Goal: Task Accomplishment & Management: Use online tool/utility

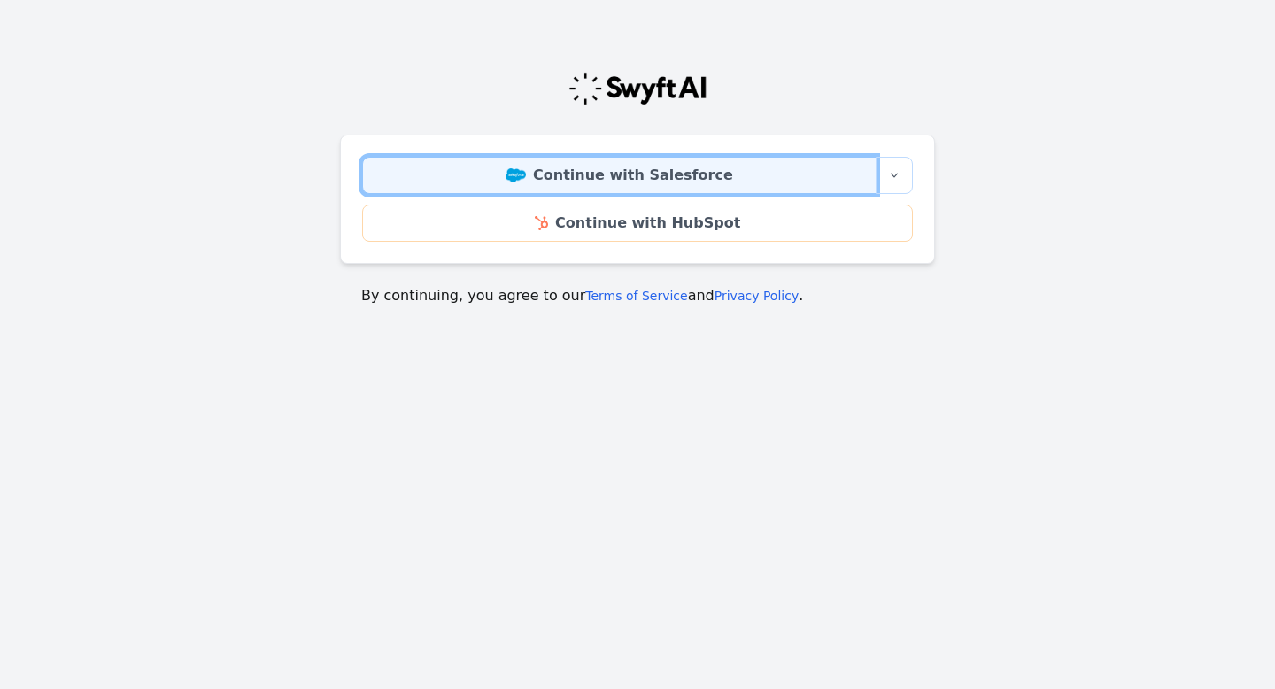
click at [659, 179] on link "Continue with Salesforce" at bounding box center [619, 175] width 514 height 37
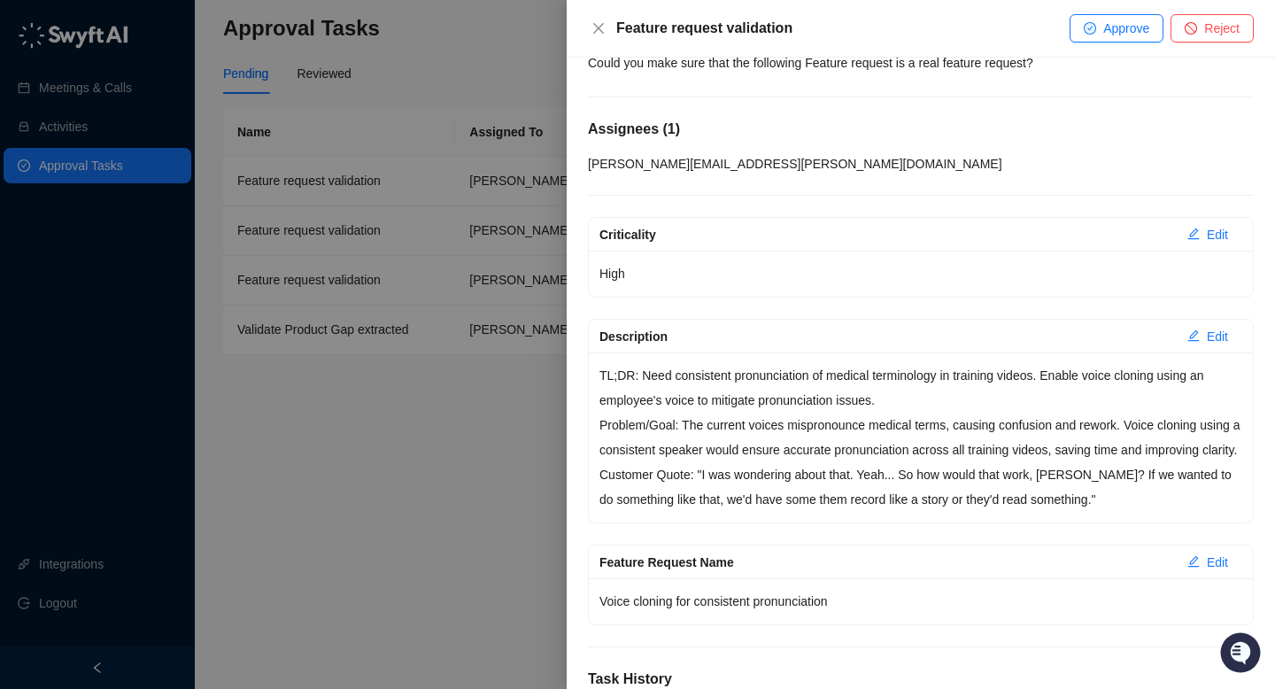
scroll to position [81, 0]
click at [1193, 31] on icon "stop" at bounding box center [1191, 28] width 12 height 12
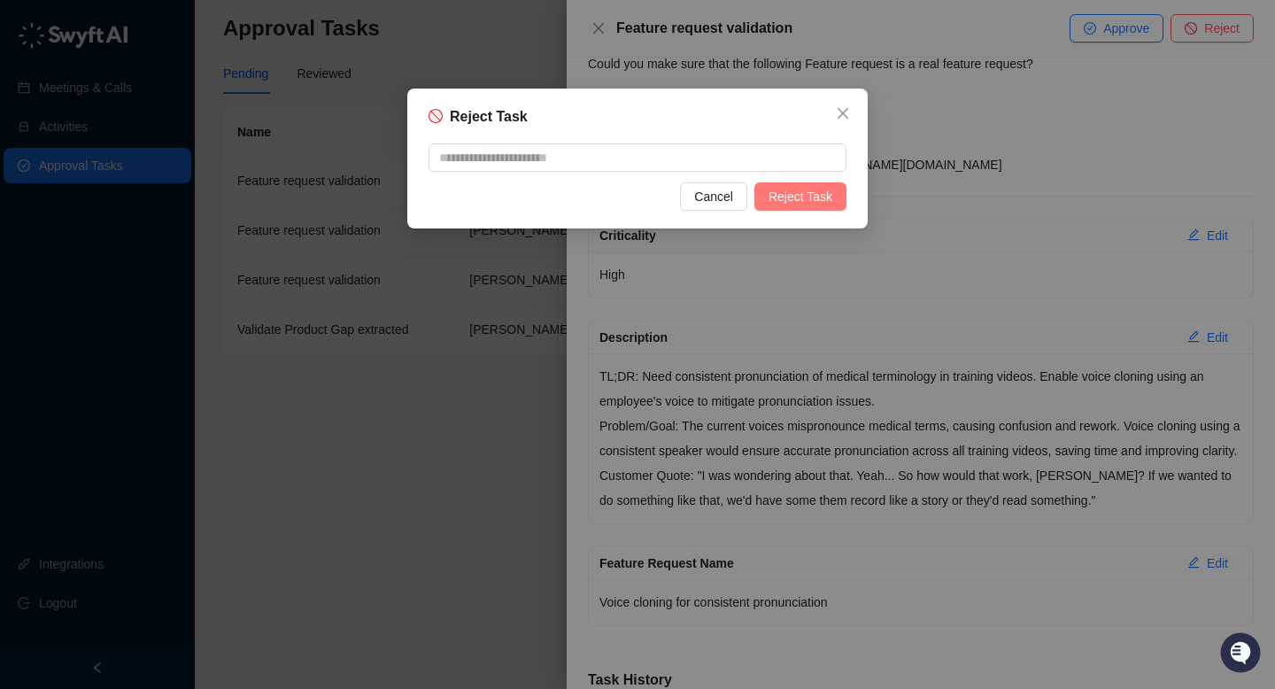
click at [785, 201] on span "Reject Task" at bounding box center [800, 196] width 64 height 19
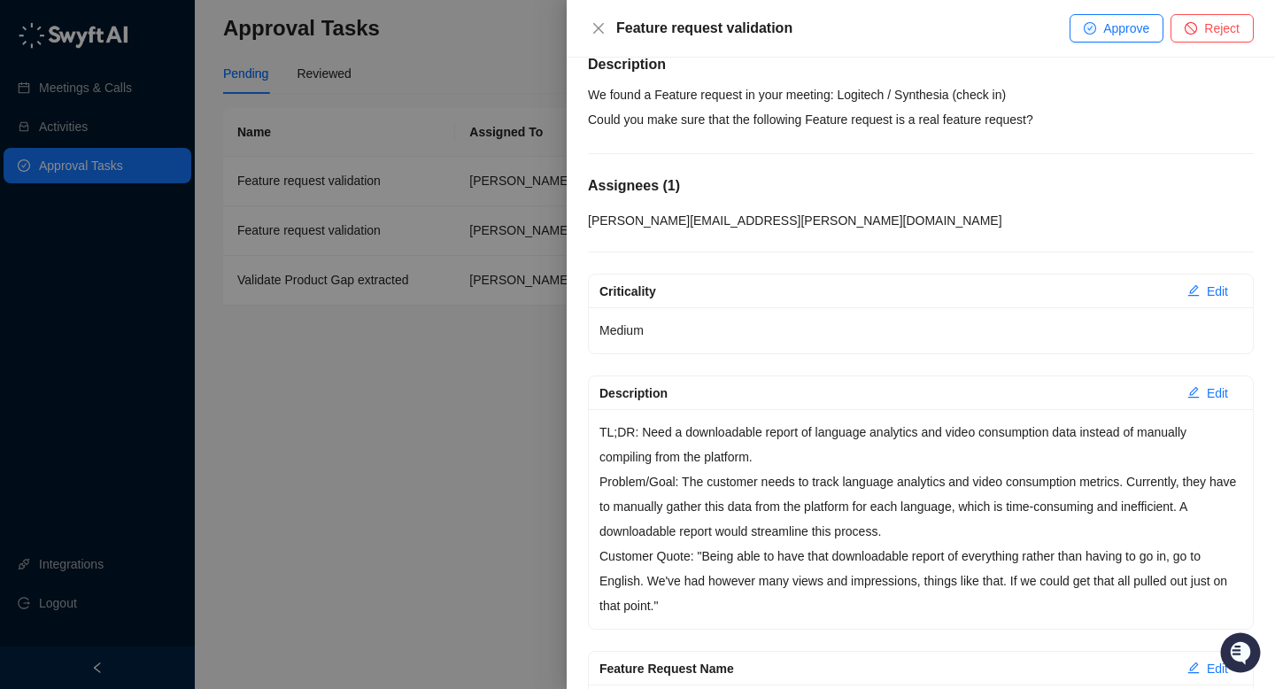
scroll to position [30, 0]
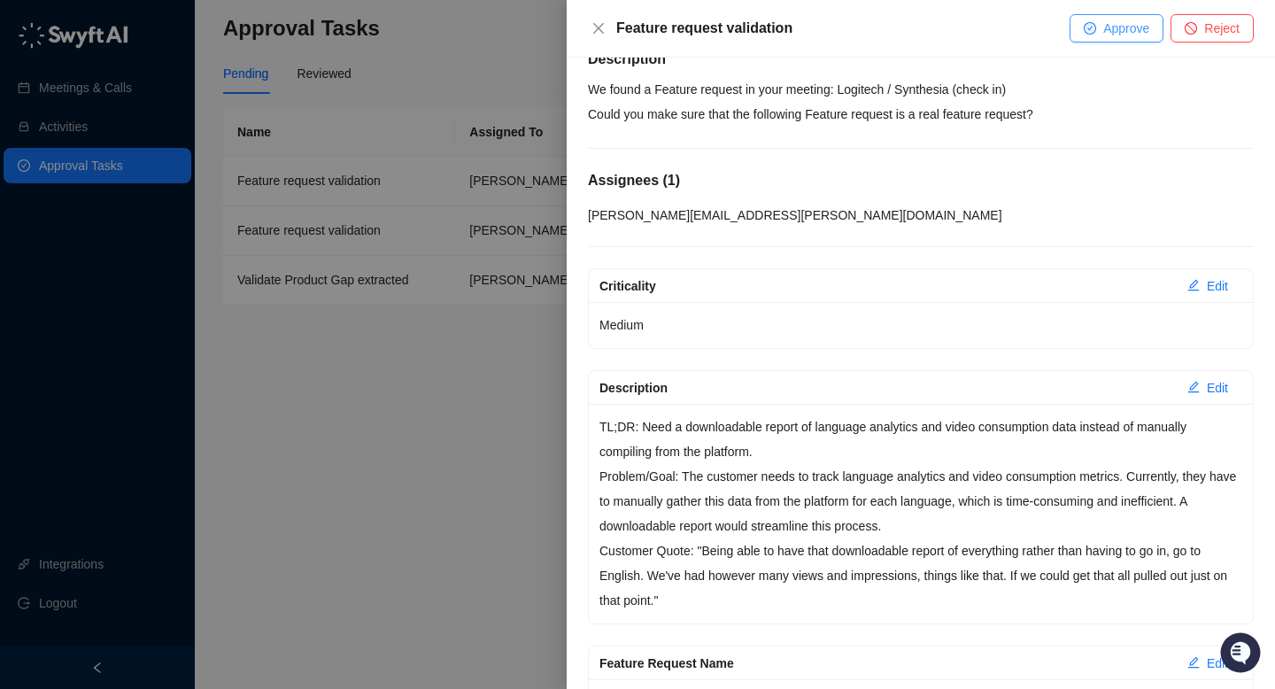
click at [1123, 29] on span "Approve" at bounding box center [1126, 28] width 46 height 19
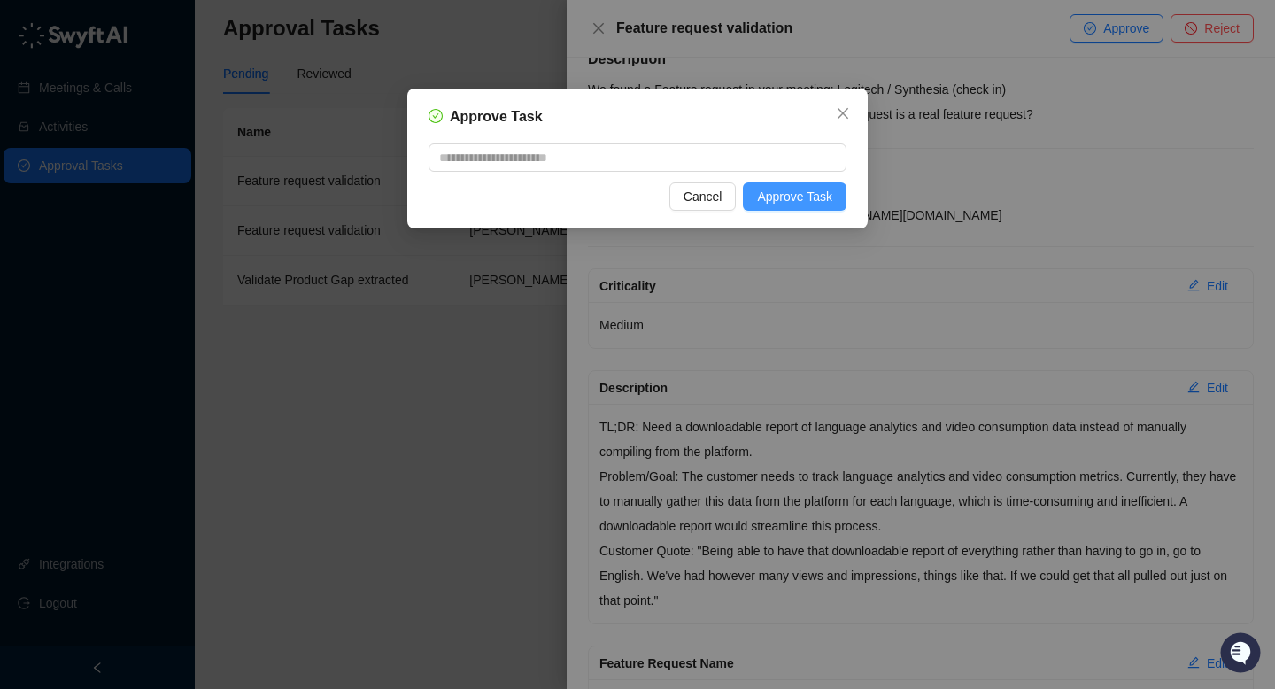
click at [799, 191] on span "Approve Task" at bounding box center [794, 196] width 75 height 19
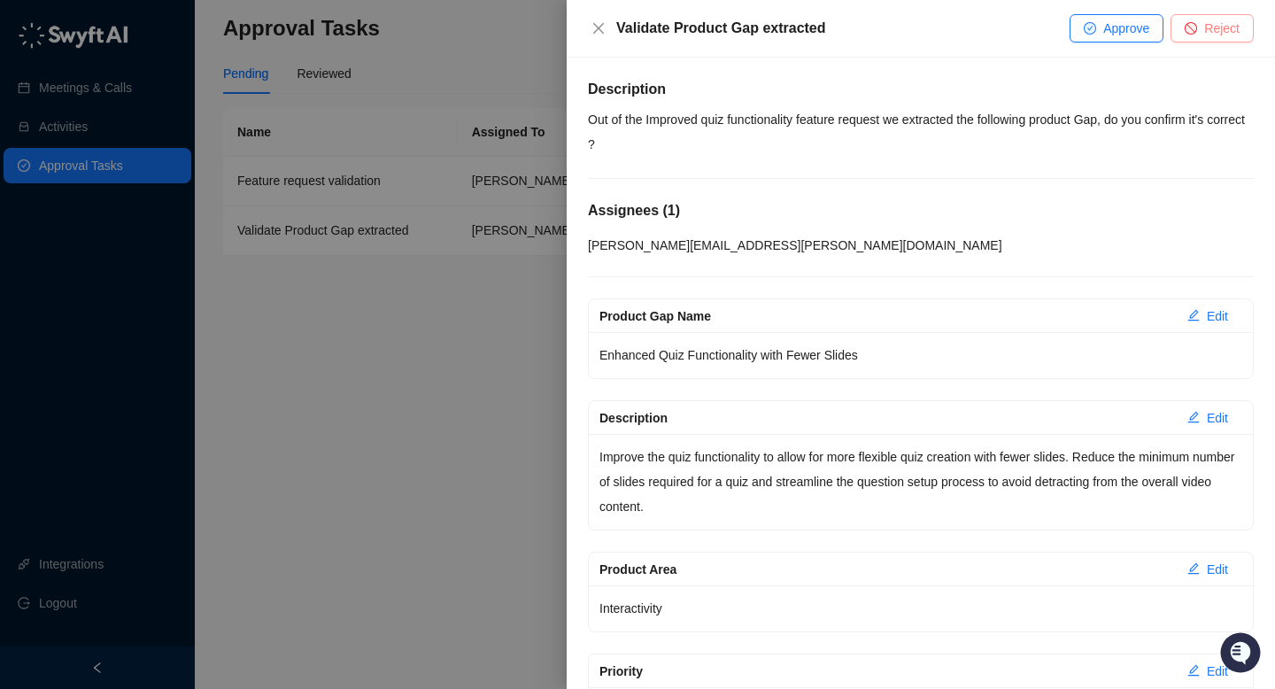
click at [1195, 37] on button "Reject" at bounding box center [1211, 28] width 83 height 28
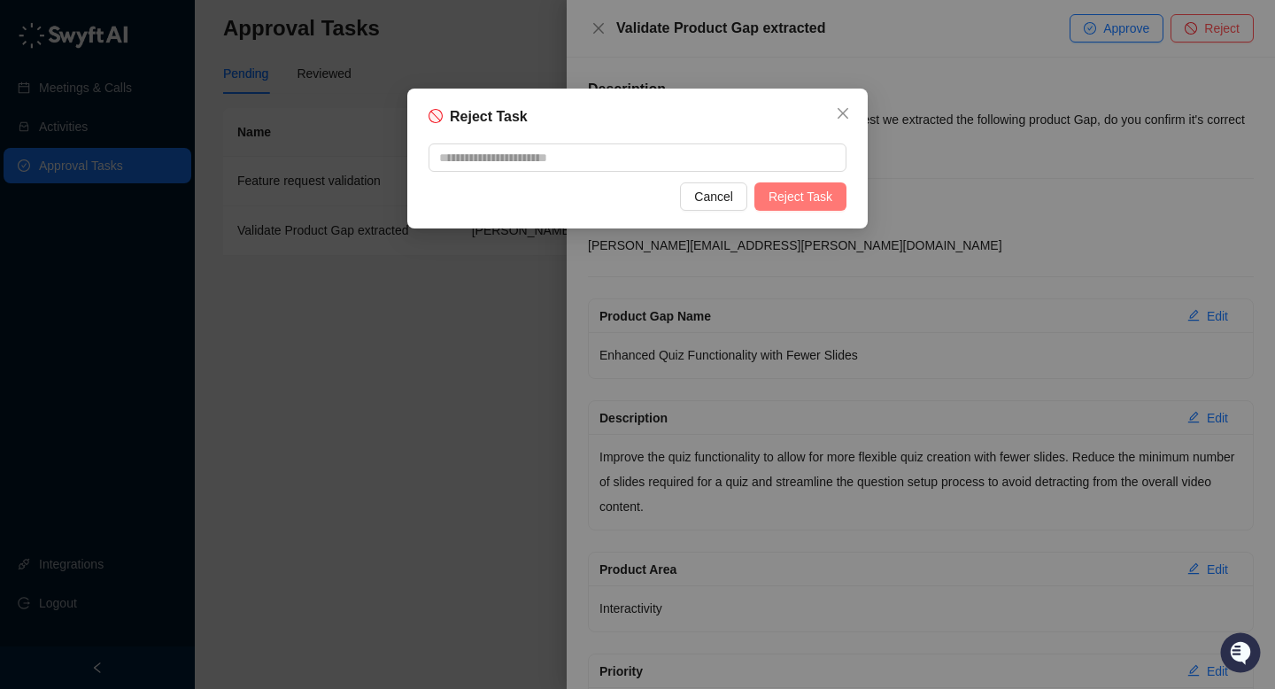
click at [781, 202] on span "Reject Task" at bounding box center [800, 196] width 64 height 19
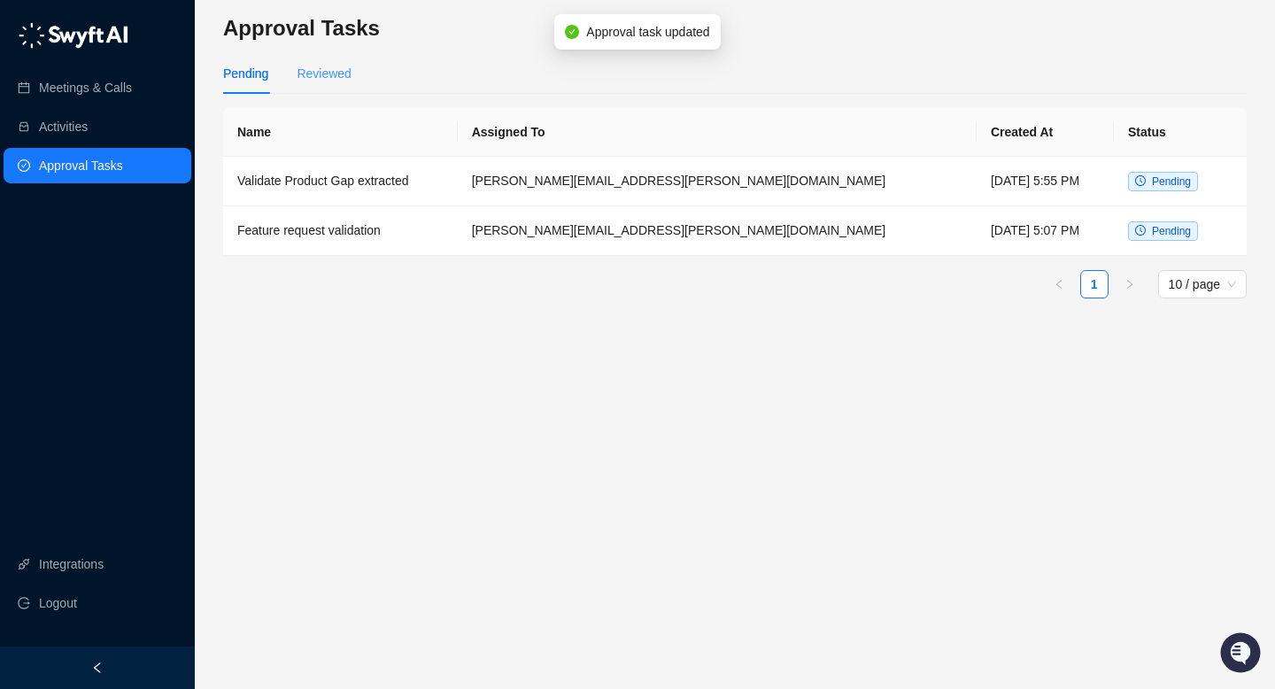
click at [317, 61] on div "Reviewed" at bounding box center [324, 73] width 54 height 41
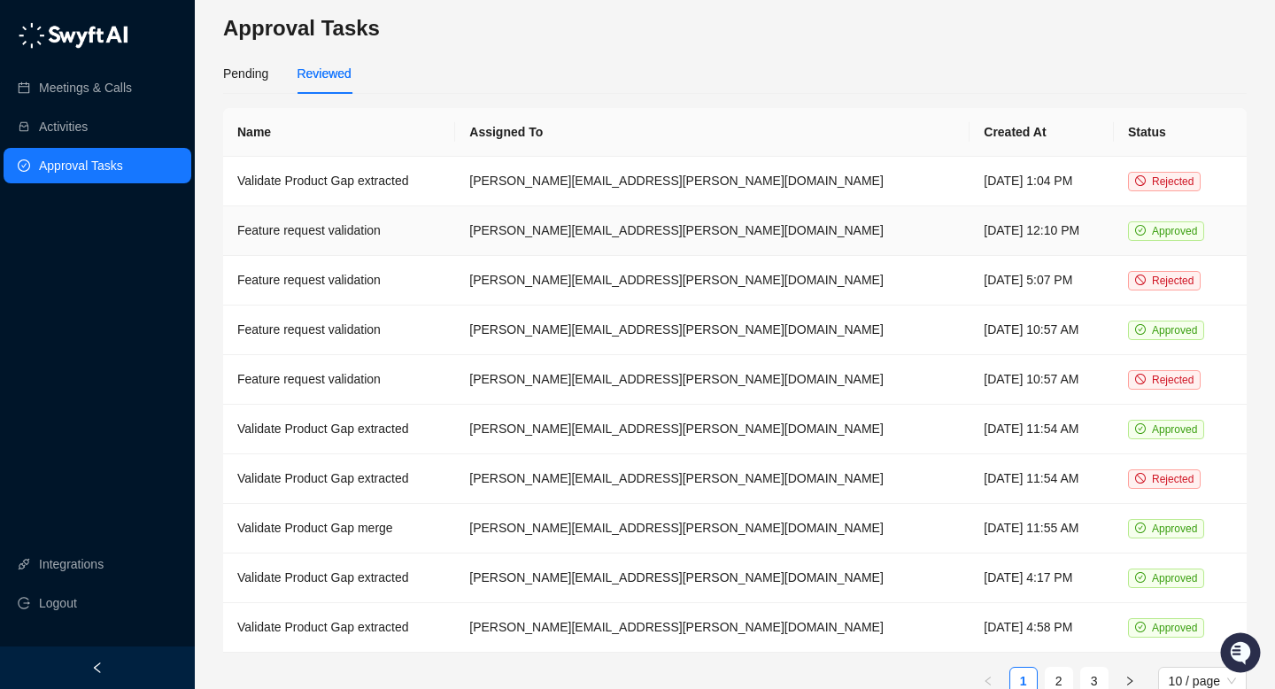
click at [433, 229] on td "Feature request validation" at bounding box center [339, 231] width 232 height 50
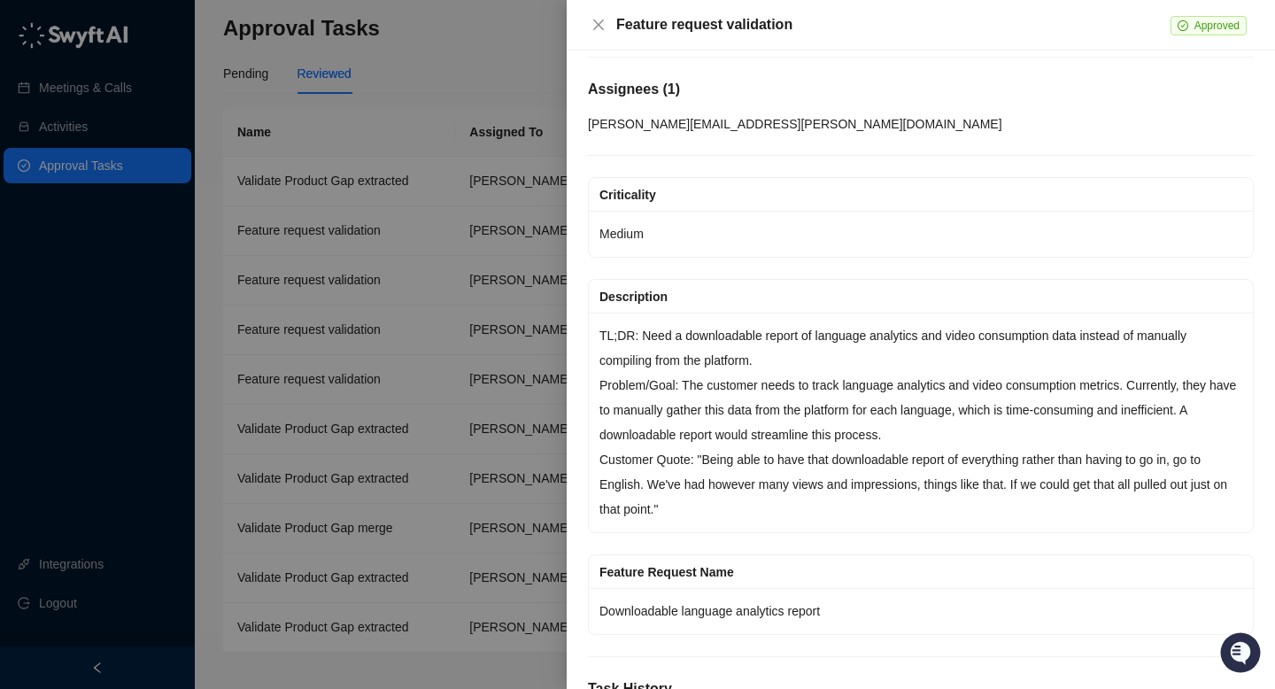
scroll to position [115, 0]
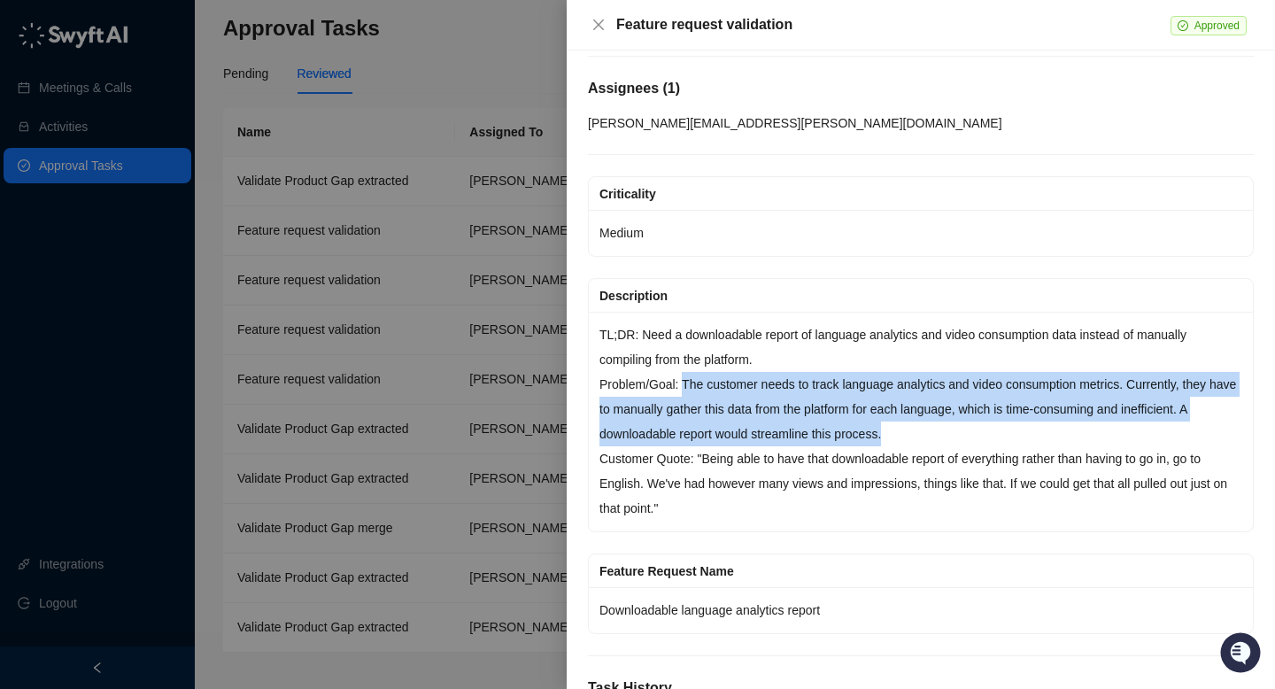
drag, startPoint x: 685, startPoint y: 382, endPoint x: 918, endPoint y: 435, distance: 238.6
click at [918, 435] on p "Problem/Goal: The customer needs to track language analytics and video consumpt…" at bounding box center [920, 409] width 643 height 74
copy p "The customer needs to track language analytics and video consumption metrics. C…"
click at [918, 435] on p "Problem/Goal: The customer needs to track language analytics and video consumpt…" at bounding box center [920, 409] width 643 height 74
